Goal: Information Seeking & Learning: Learn about a topic

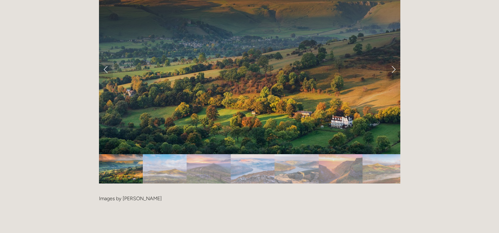
scroll to position [1292, 0]
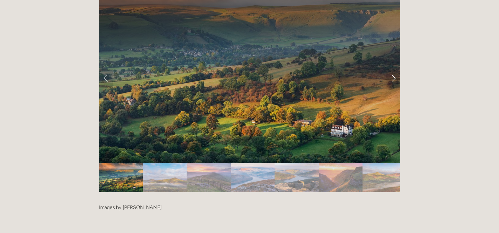
click at [165, 163] on img "Slide 2" at bounding box center [165, 177] width 44 height 29
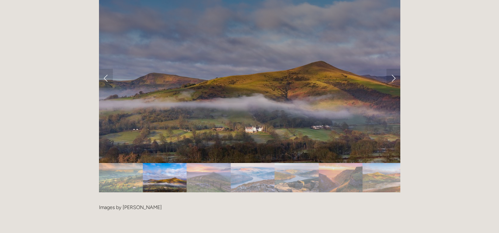
click at [200, 163] on img "Slide 3" at bounding box center [209, 177] width 44 height 29
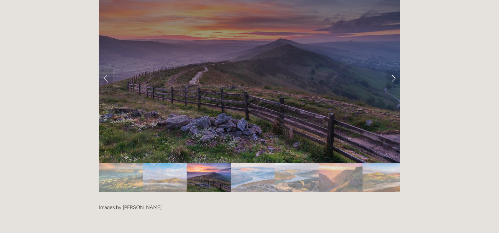
click at [259, 163] on img "Slide 4" at bounding box center [253, 177] width 44 height 29
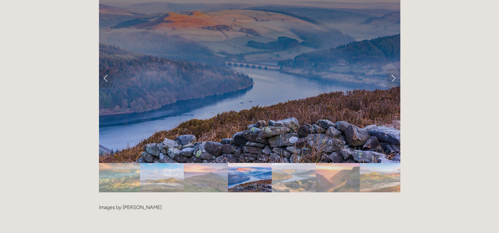
click at [294, 163] on img "Slide 5" at bounding box center [294, 177] width 44 height 29
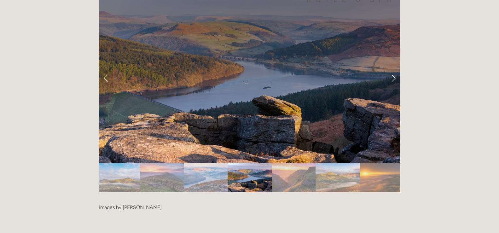
click at [330, 163] on img "Slide 7" at bounding box center [337, 177] width 44 height 29
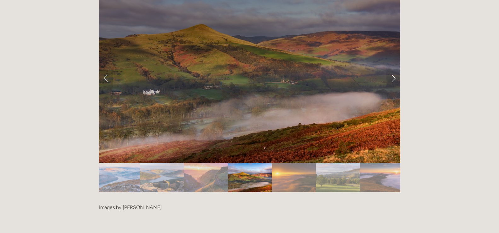
click at [330, 163] on img "Slide 9" at bounding box center [338, 177] width 44 height 29
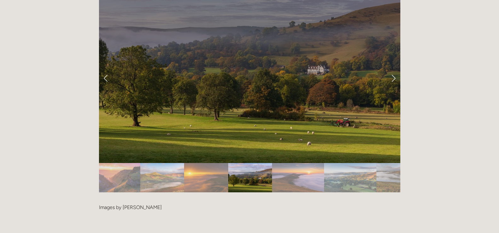
click at [330, 163] on img "Slide 11" at bounding box center [350, 177] width 52 height 29
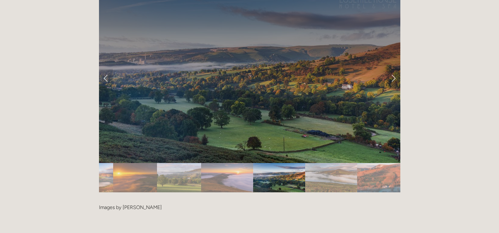
click at [330, 163] on img "Slide 12" at bounding box center [331, 177] width 52 height 29
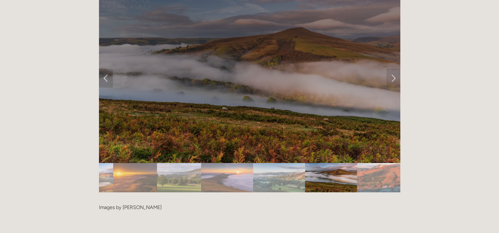
click at [330, 163] on img "Slide 12" at bounding box center [331, 177] width 52 height 29
click at [368, 163] on img "Slide 13" at bounding box center [379, 177] width 44 height 29
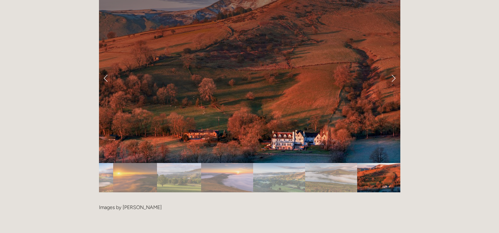
click at [393, 69] on link "Next Slide" at bounding box center [393, 78] width 14 height 19
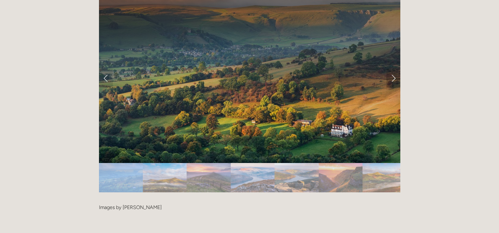
click at [393, 69] on link "Next Slide" at bounding box center [393, 78] width 14 height 19
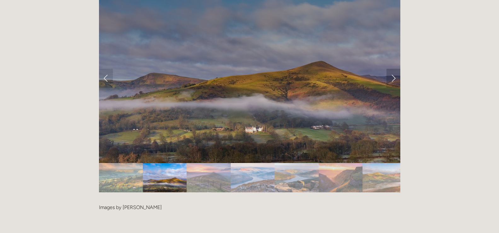
click at [393, 69] on link "Next Slide" at bounding box center [393, 78] width 14 height 19
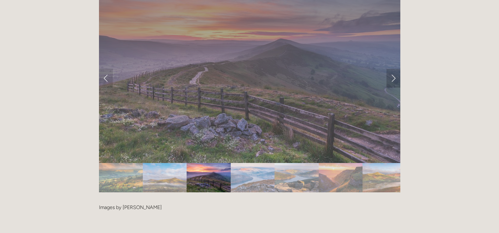
click at [393, 69] on link "Next Slide" at bounding box center [393, 78] width 14 height 19
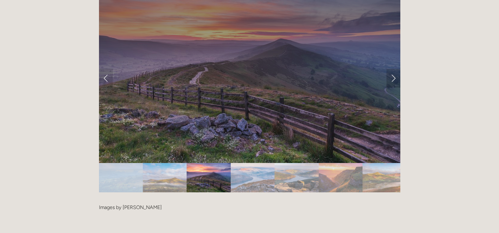
click at [393, 69] on link "Next Slide" at bounding box center [393, 78] width 14 height 19
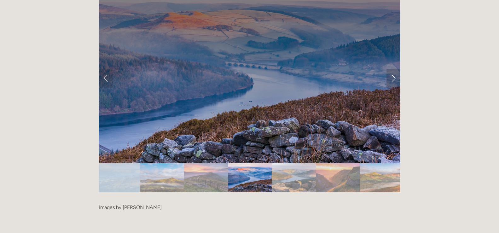
click at [393, 69] on link "Next Slide" at bounding box center [393, 78] width 14 height 19
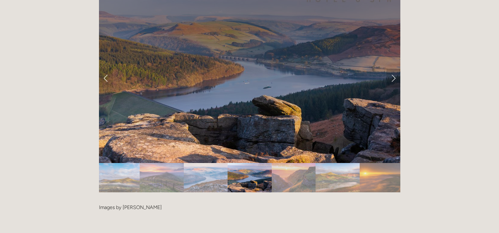
click at [393, 69] on link "Next Slide" at bounding box center [393, 78] width 14 height 19
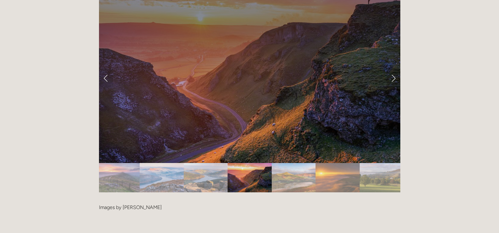
click at [393, 69] on link "Next Slide" at bounding box center [393, 78] width 14 height 19
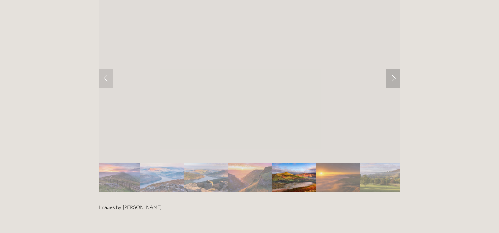
click at [393, 69] on link "Next Slide" at bounding box center [393, 78] width 14 height 19
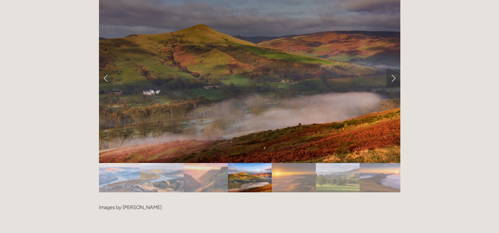
click at [393, 69] on link "Next Slide" at bounding box center [393, 78] width 14 height 19
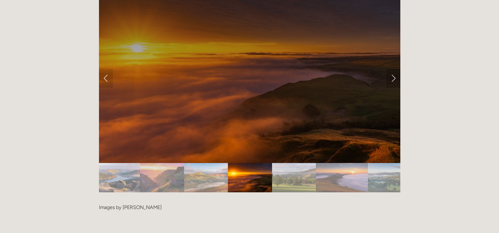
click at [393, 69] on link "Next Slide" at bounding box center [393, 78] width 14 height 19
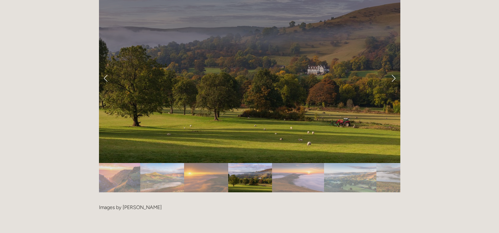
click at [393, 69] on link "Next Slide" at bounding box center [393, 78] width 14 height 19
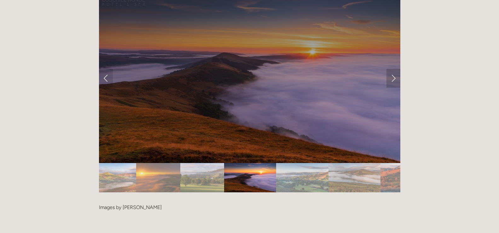
click at [393, 69] on link "Next Slide" at bounding box center [393, 78] width 14 height 19
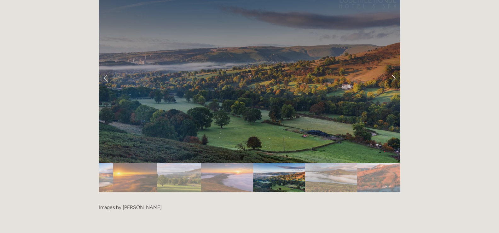
click at [393, 69] on link "Next Slide" at bounding box center [393, 78] width 14 height 19
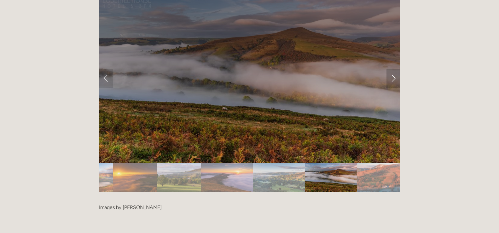
click at [393, 69] on link "Next Slide" at bounding box center [393, 78] width 14 height 19
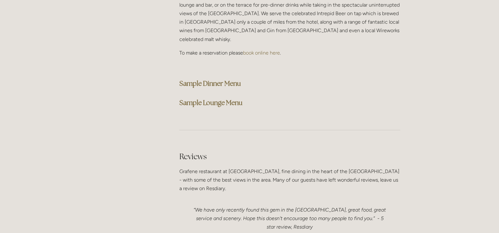
scroll to position [1639, 0]
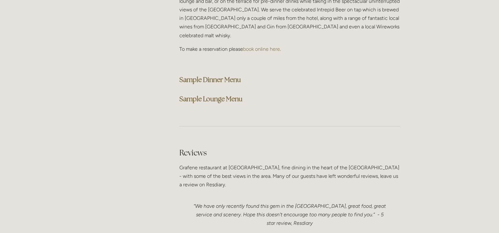
click at [203, 75] on strong "Sample Dinner Menu" at bounding box center [209, 79] width 61 height 9
click at [209, 95] on strong "Sample Lounge Menu" at bounding box center [210, 99] width 63 height 9
